Goal: Task Accomplishment & Management: Use online tool/utility

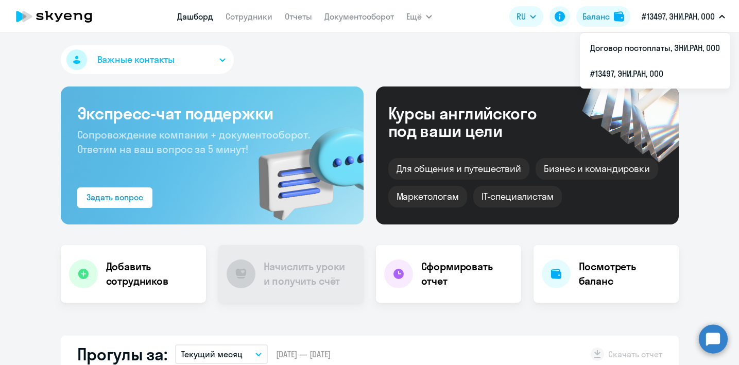
click at [665, 15] on p "#13497, ЭНИ.РАН, ООО" at bounding box center [677, 16] width 73 height 12
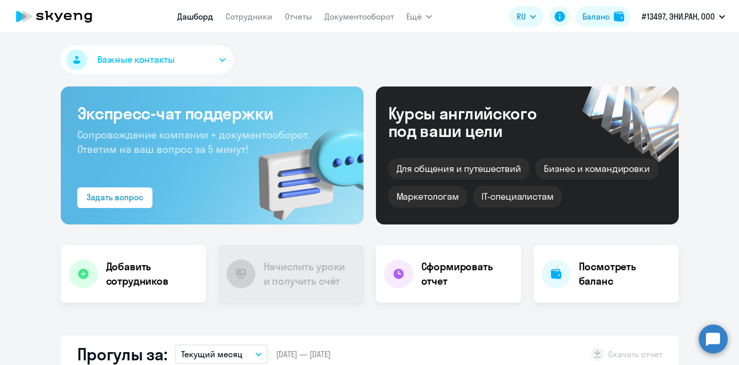
click at [664, 19] on p "#13497, ЭНИ.РАН, ООО" at bounding box center [677, 16] width 73 height 12
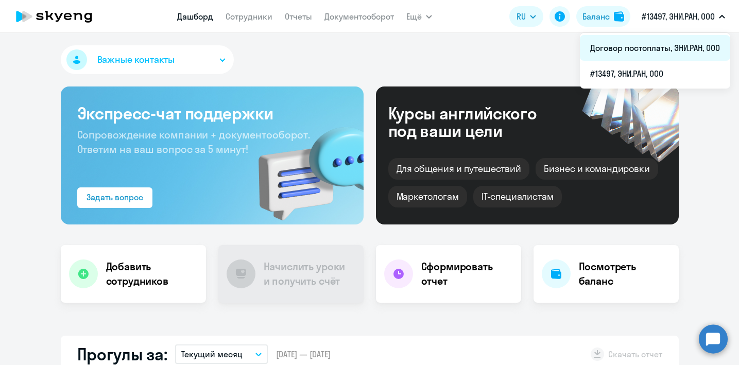
click at [672, 42] on li "Договор постоплаты, ЭНИ.РАН, ООО" at bounding box center [655, 48] width 150 height 26
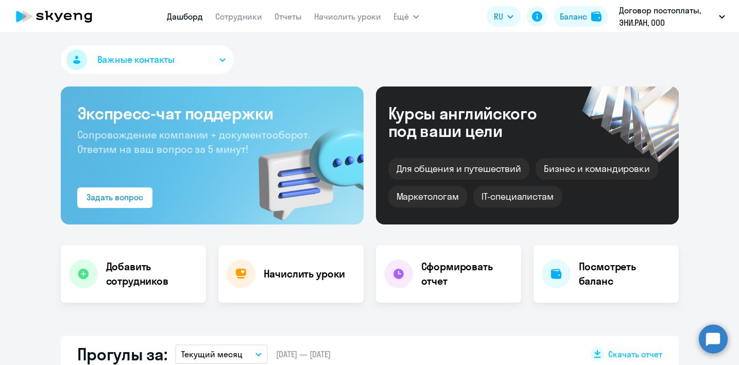
select select "30"
click at [249, 18] on link "Сотрудники" at bounding box center [238, 16] width 47 height 10
select select "30"
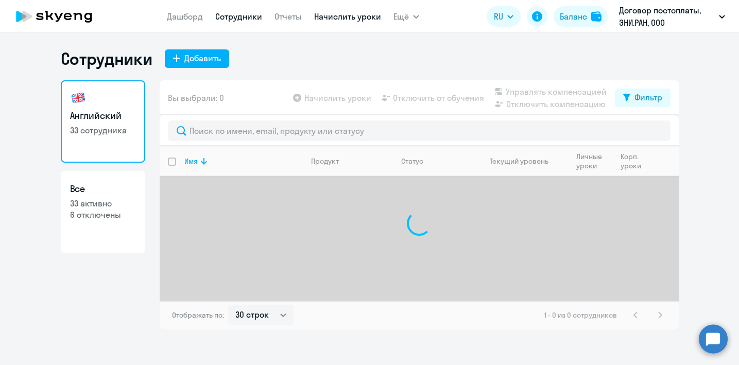
click at [335, 13] on link "Начислить уроки" at bounding box center [347, 16] width 67 height 10
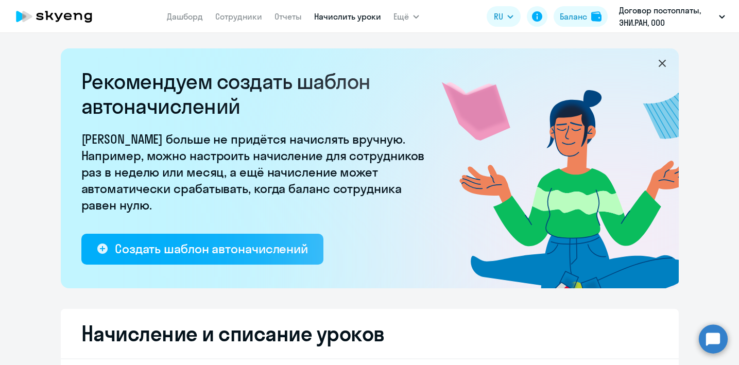
select select "10"
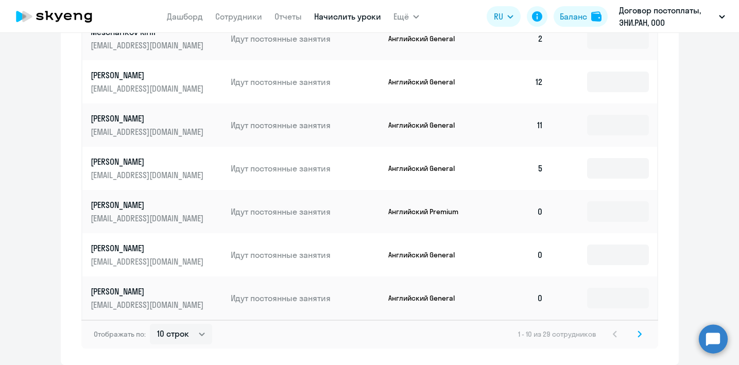
scroll to position [698, 0]
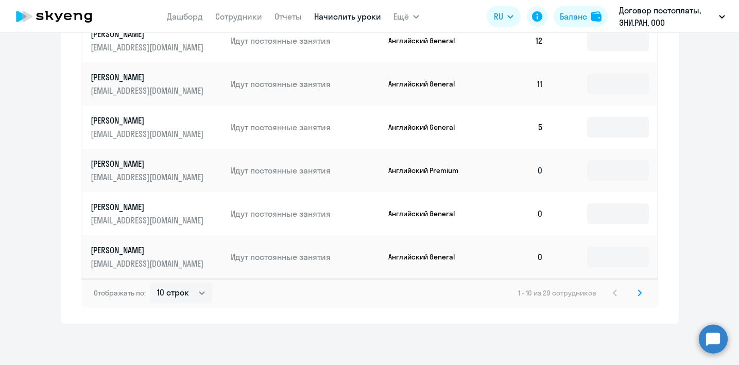
click at [639, 295] on icon at bounding box center [639, 292] width 4 height 7
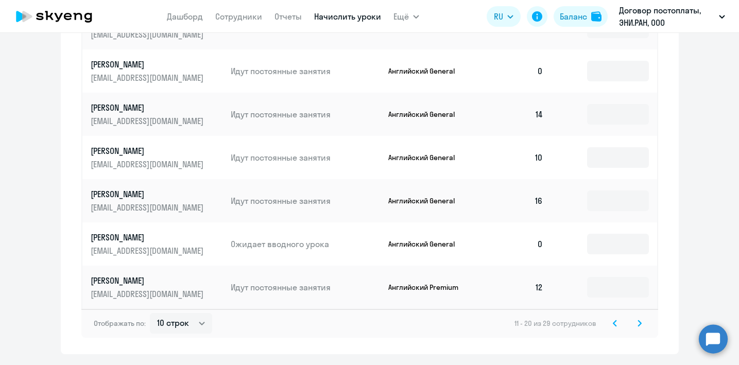
scroll to position [673, 0]
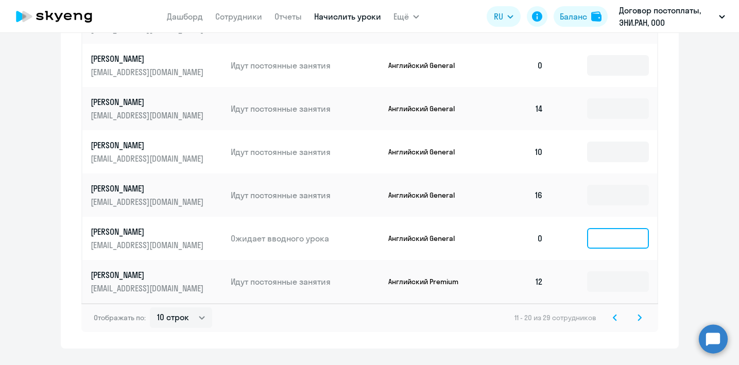
click at [609, 243] on input at bounding box center [618, 238] width 62 height 21
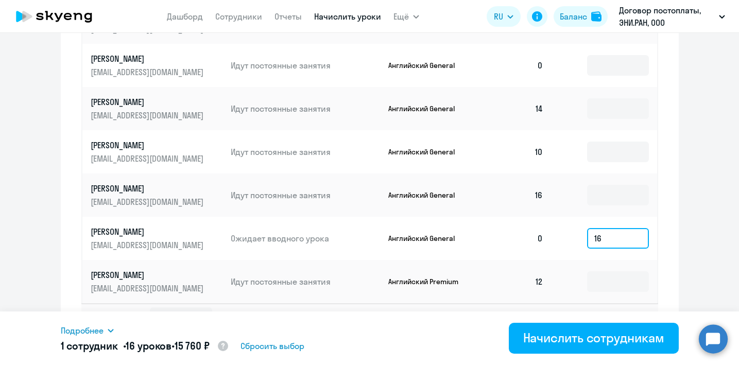
type input "16"
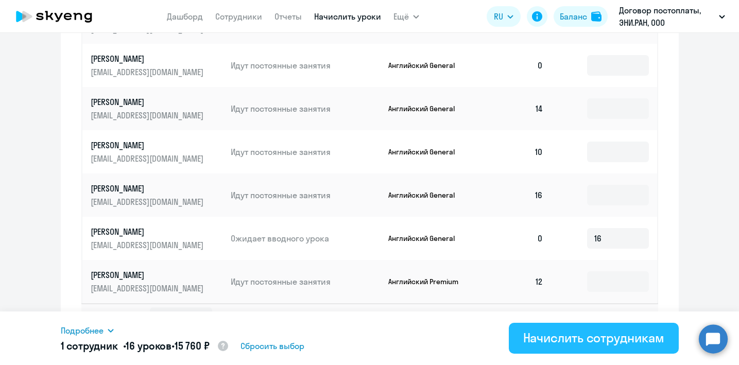
click at [579, 332] on div "Начислить сотрудникам" at bounding box center [593, 337] width 141 height 16
